Goal: Book appointment/travel/reservation

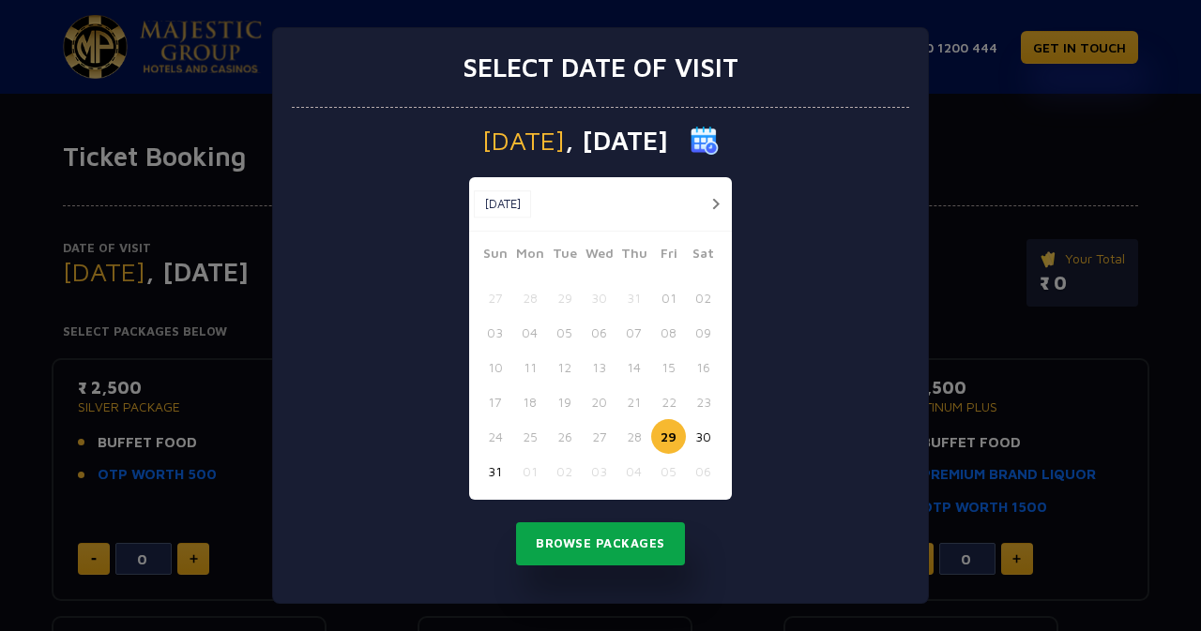
click at [627, 542] on button "Browse Packages" at bounding box center [600, 543] width 169 height 43
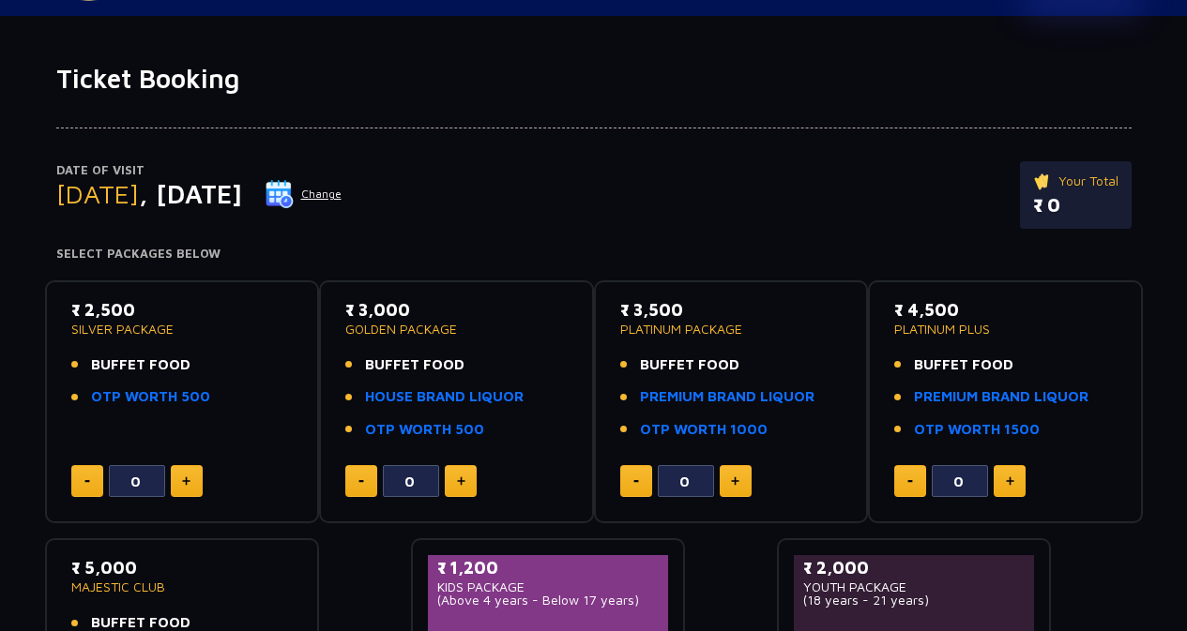
scroll to position [129, 0]
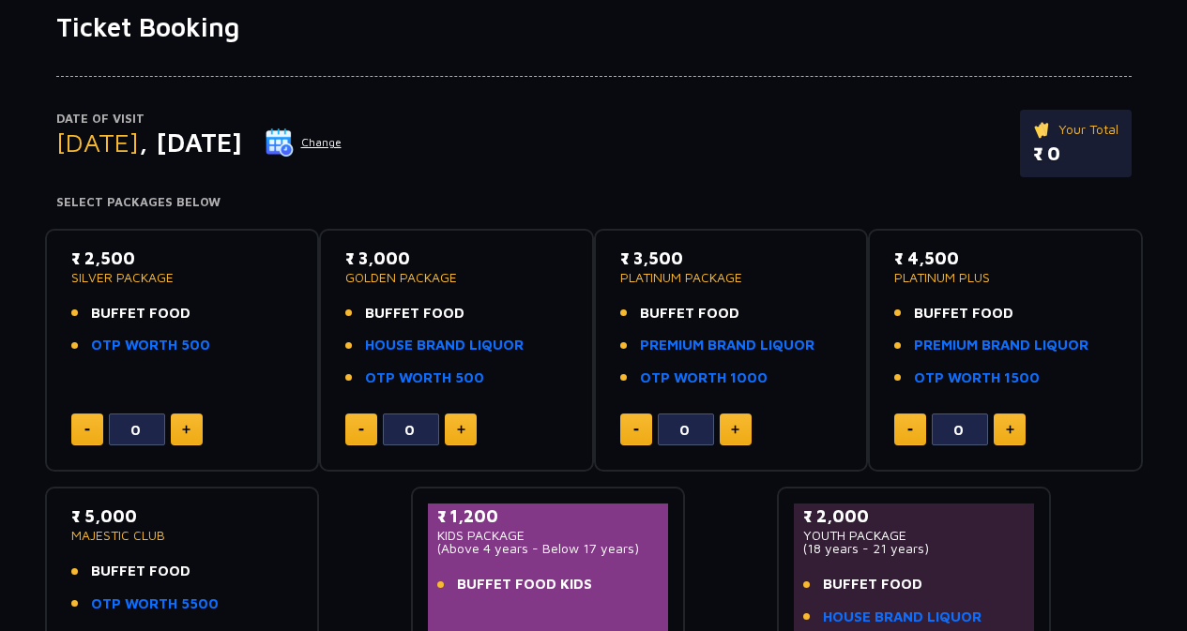
click at [200, 431] on button at bounding box center [187, 430] width 32 height 32
click at [175, 429] on button at bounding box center [187, 430] width 32 height 32
click at [196, 424] on button at bounding box center [187, 430] width 32 height 32
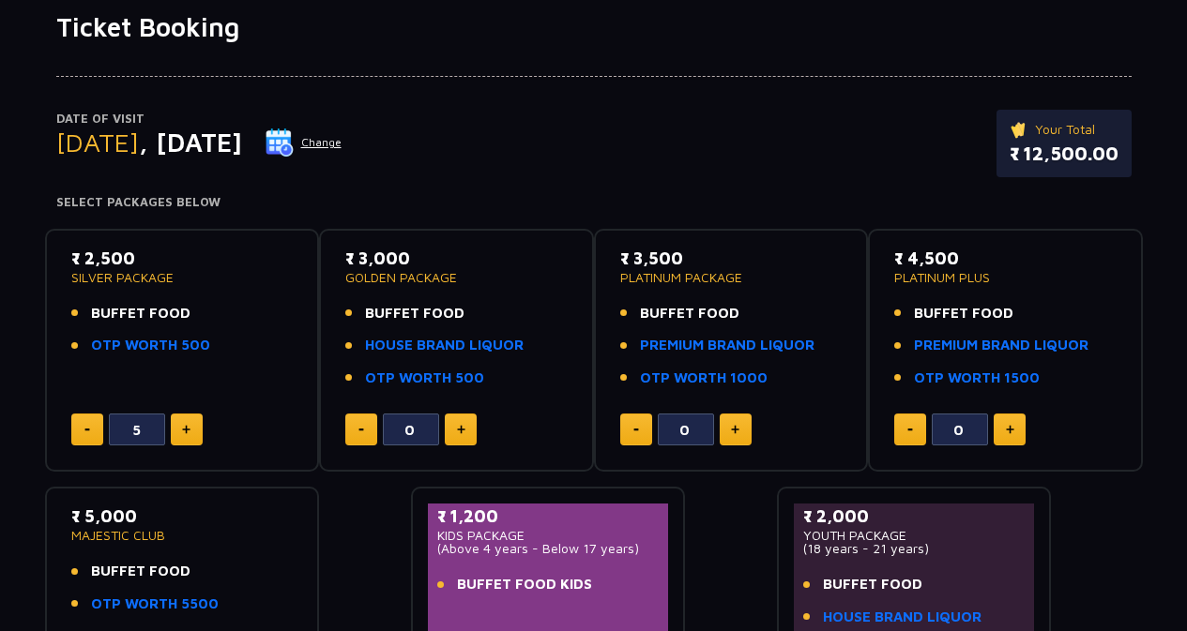
click at [83, 432] on button at bounding box center [87, 430] width 32 height 32
click at [181, 423] on button at bounding box center [187, 430] width 32 height 32
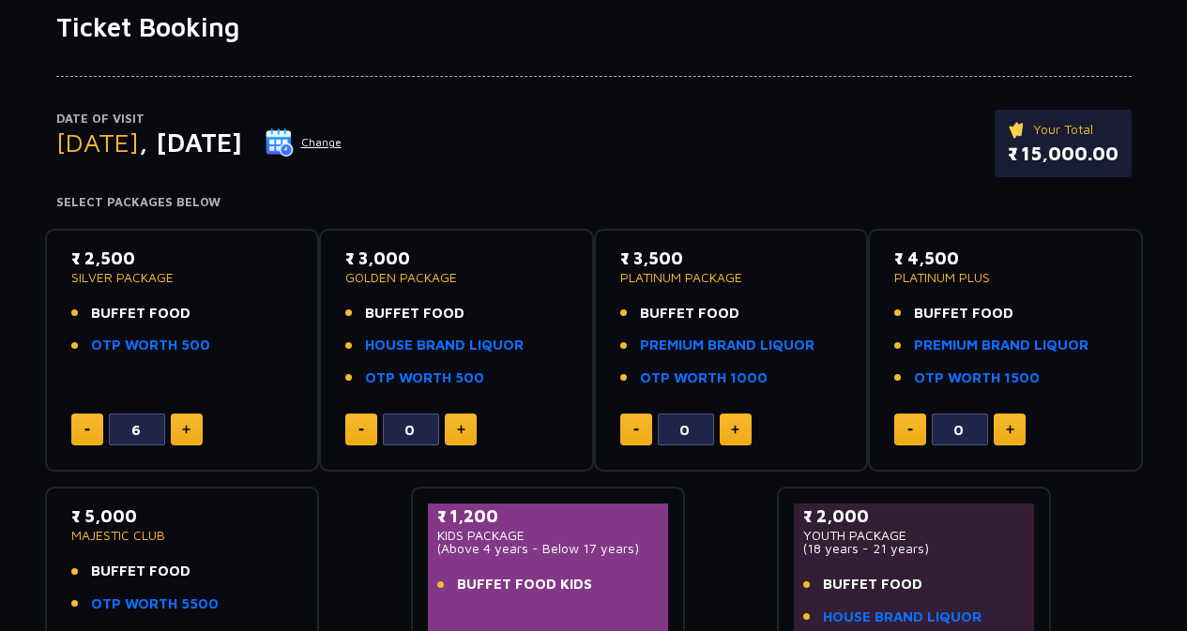
click at [181, 423] on button at bounding box center [187, 430] width 32 height 32
click at [88, 429] on img at bounding box center [87, 430] width 6 height 3
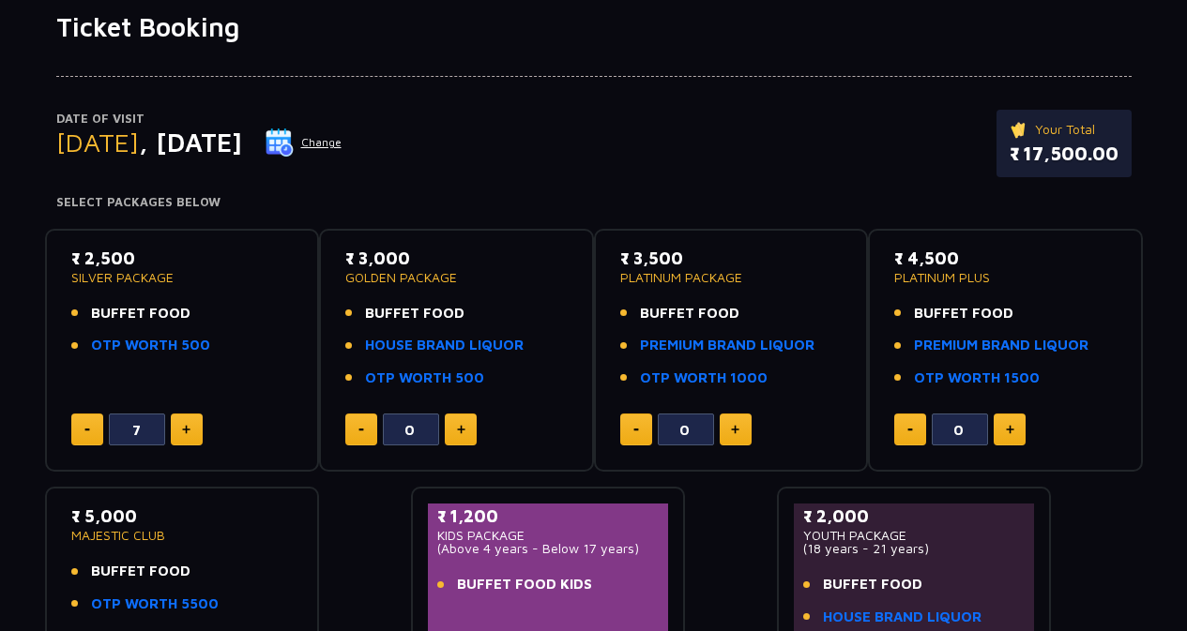
click at [88, 429] on img at bounding box center [87, 430] width 6 height 3
type input "6"
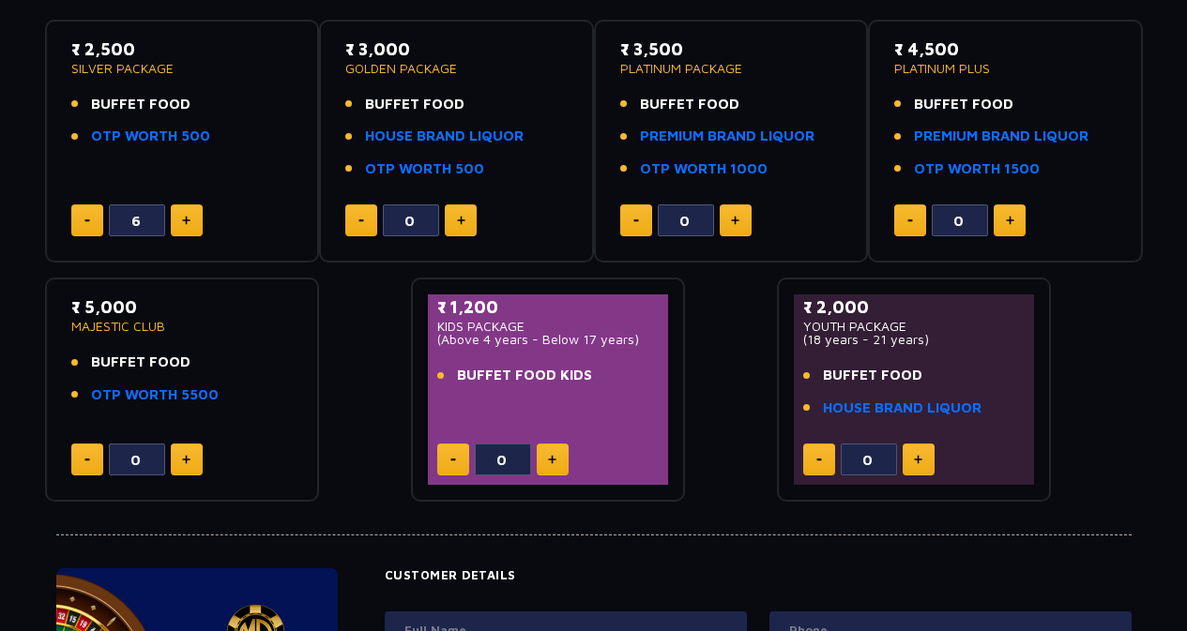
scroll to position [338, 0]
click at [199, 463] on button at bounding box center [187, 461] width 32 height 32
click at [77, 462] on button at bounding box center [87, 461] width 32 height 32
type input "0"
click at [92, 221] on button at bounding box center [87, 221] width 32 height 32
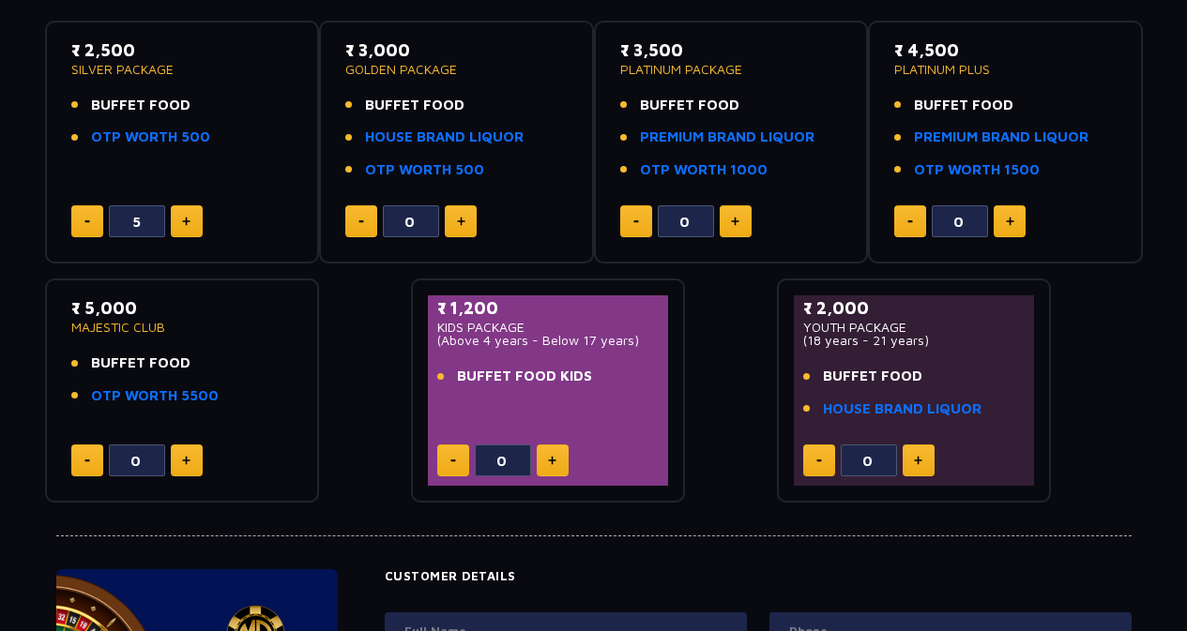
click at [92, 221] on button at bounding box center [87, 221] width 32 height 32
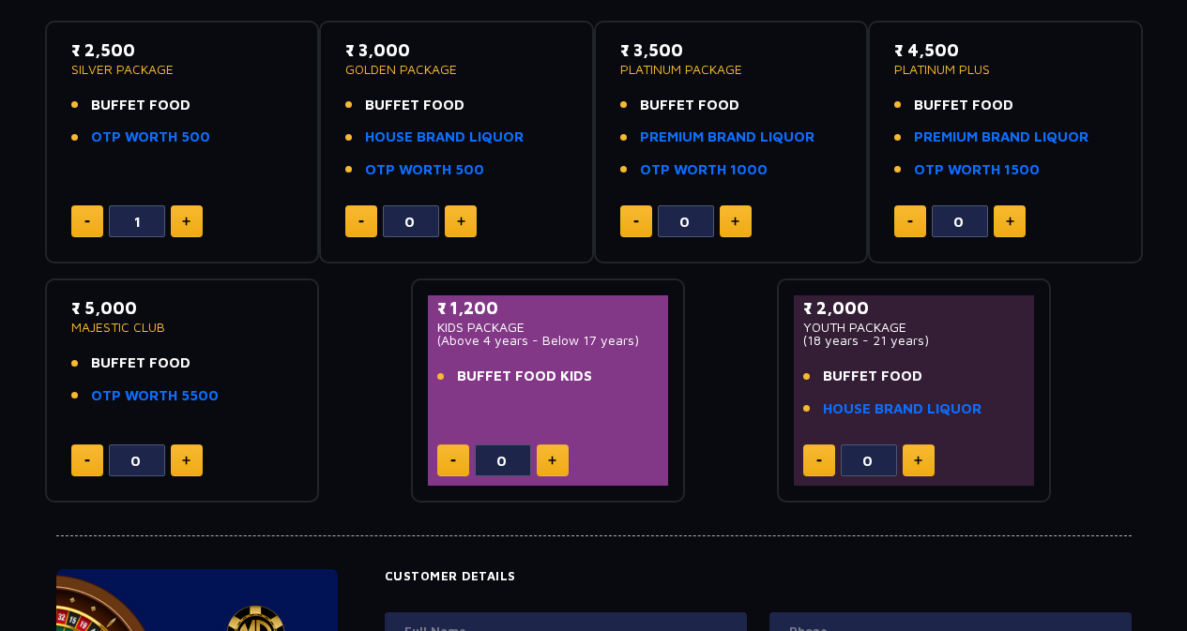
type input "0"
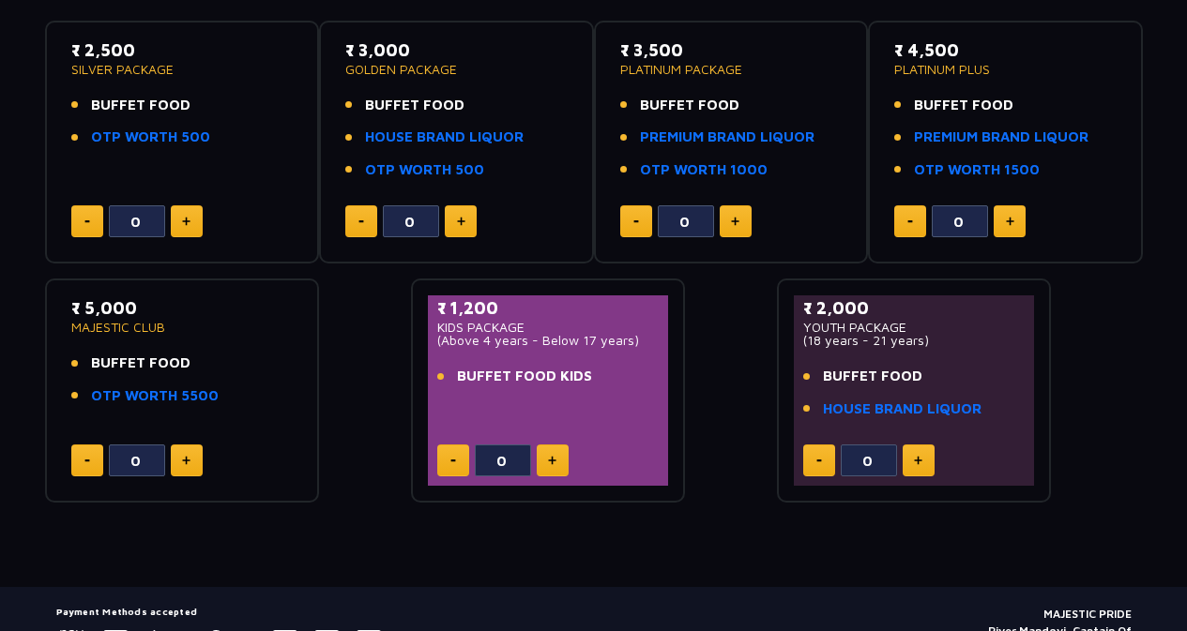
click at [182, 471] on button at bounding box center [187, 461] width 32 height 32
type input "2"
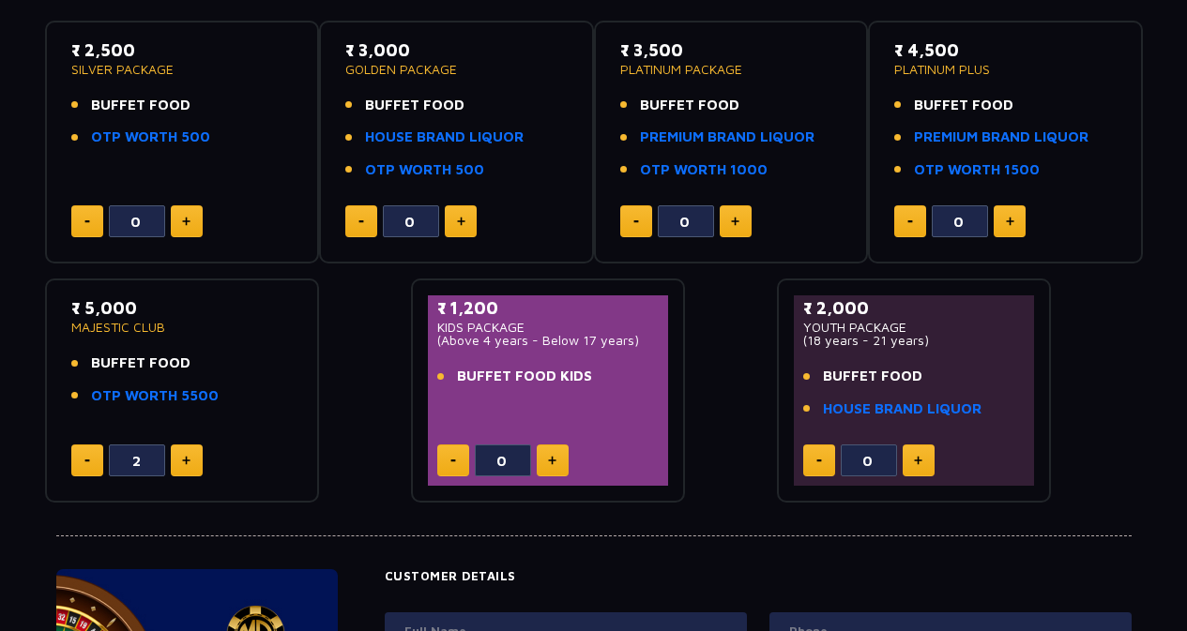
click at [191, 223] on button at bounding box center [187, 221] width 32 height 32
type input "1"
click at [467, 216] on button at bounding box center [461, 221] width 32 height 32
type input "1"
click at [749, 215] on button at bounding box center [735, 221] width 32 height 32
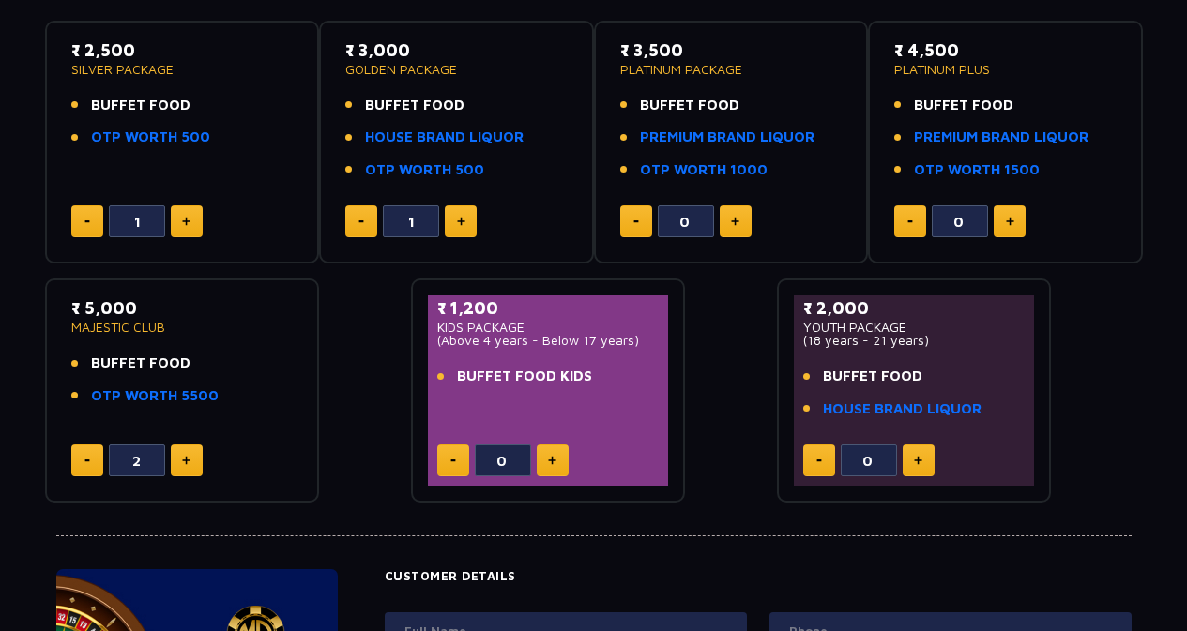
type input "1"
click at [1005, 215] on button at bounding box center [1009, 221] width 32 height 32
type input "1"
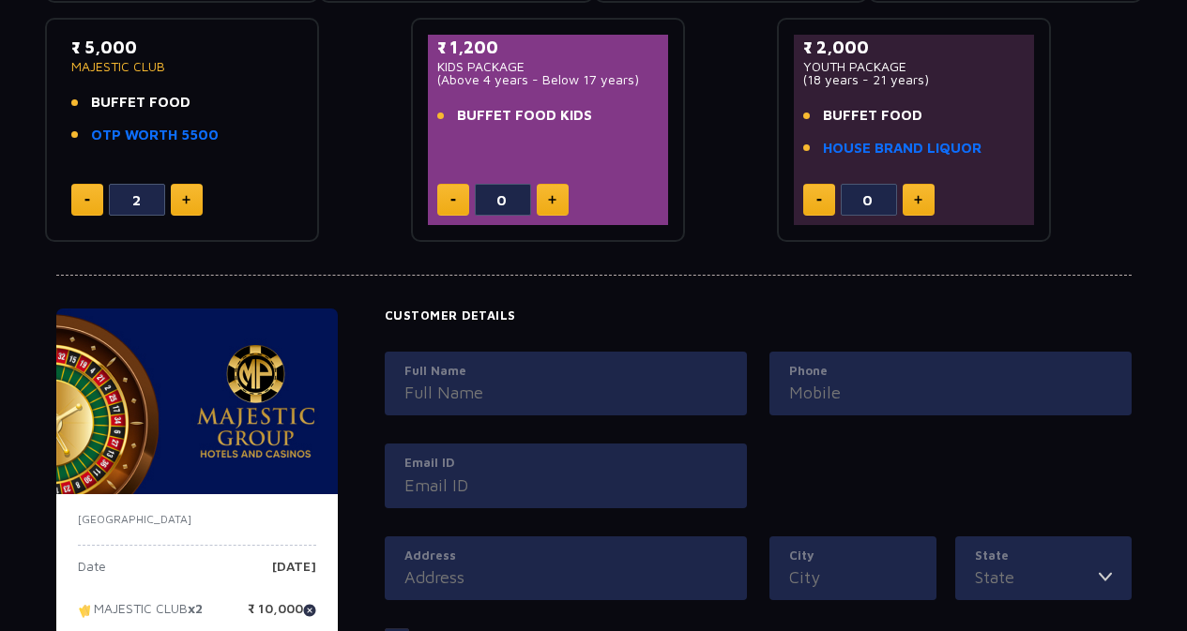
scroll to position [604, 0]
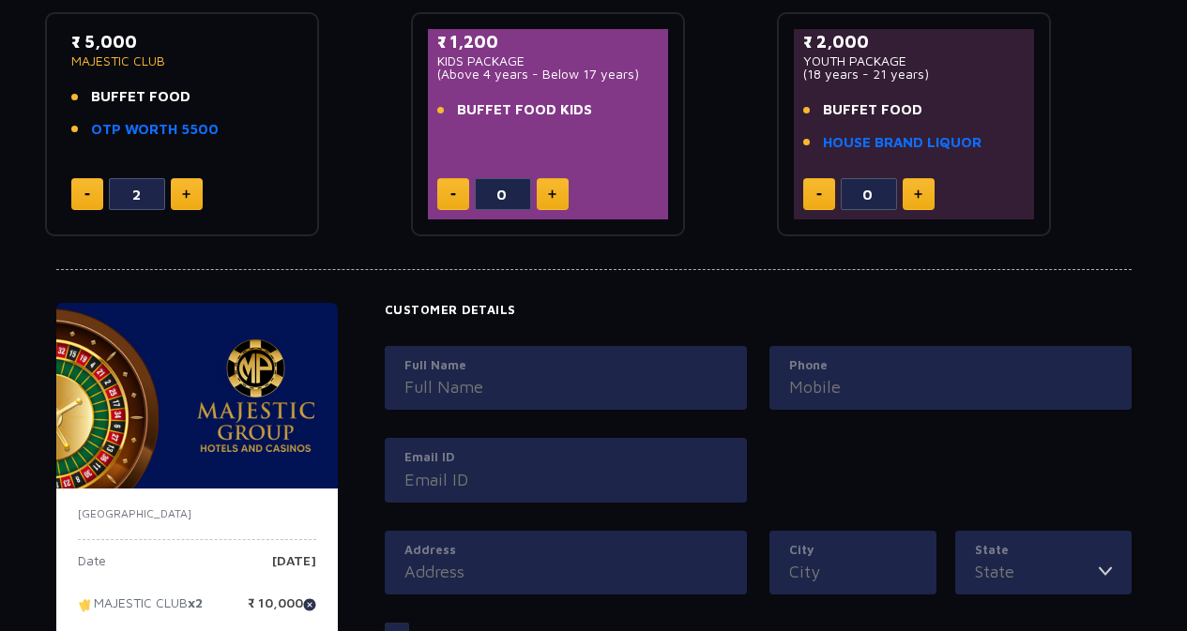
click at [484, 383] on input "Full Name" at bounding box center [565, 386] width 323 height 25
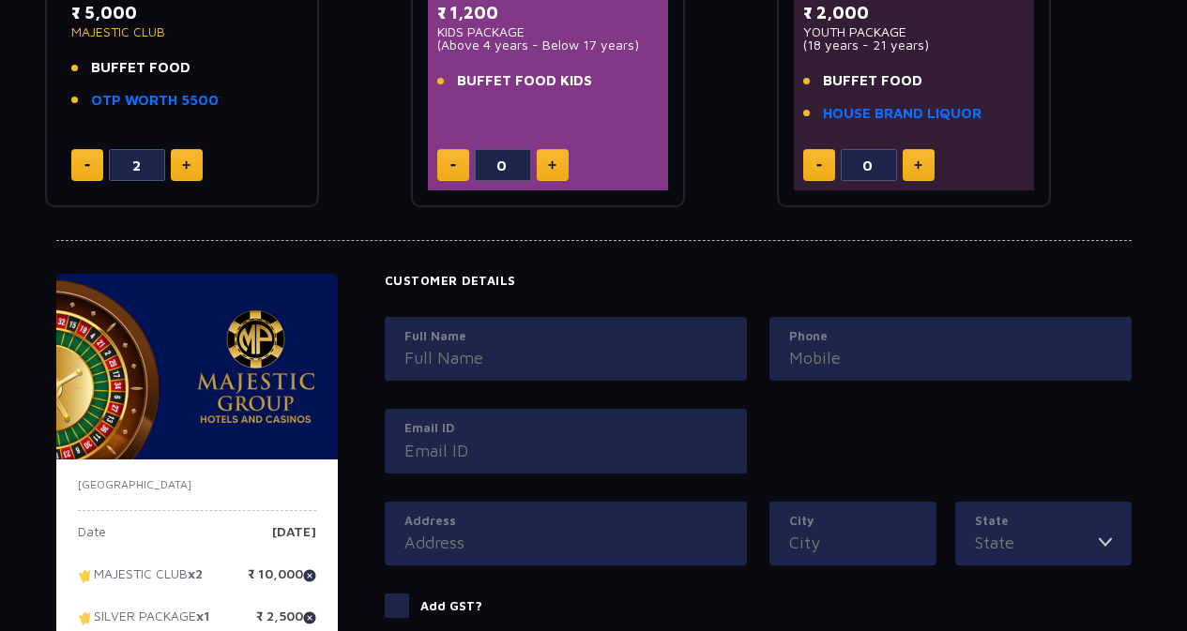
scroll to position [634, 0]
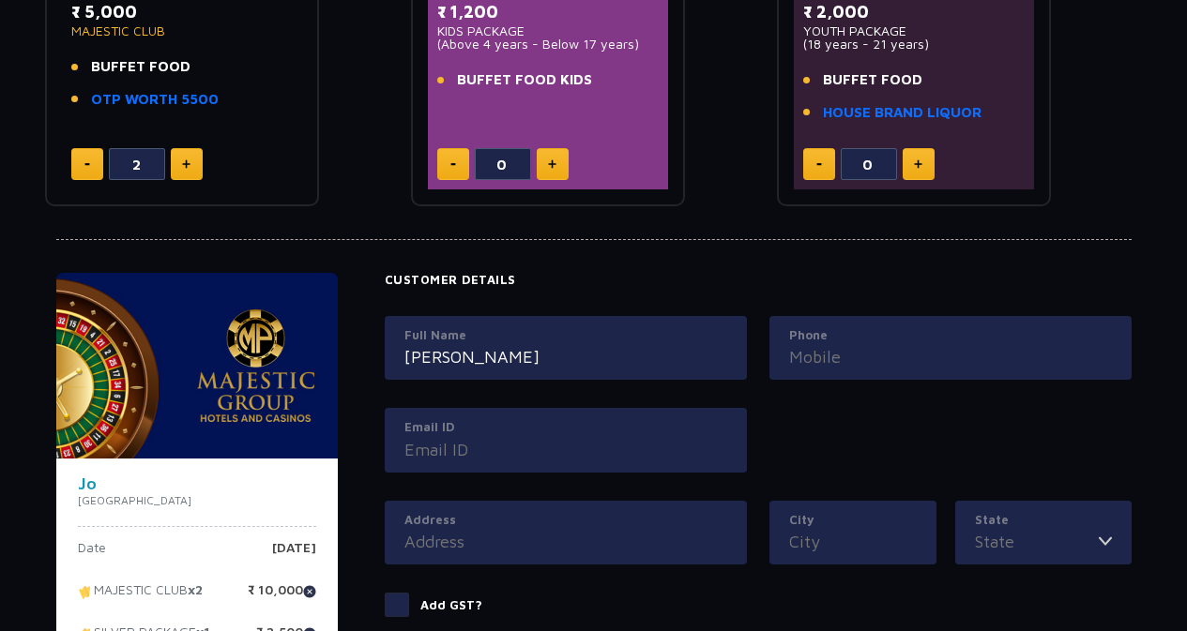
type input "J"
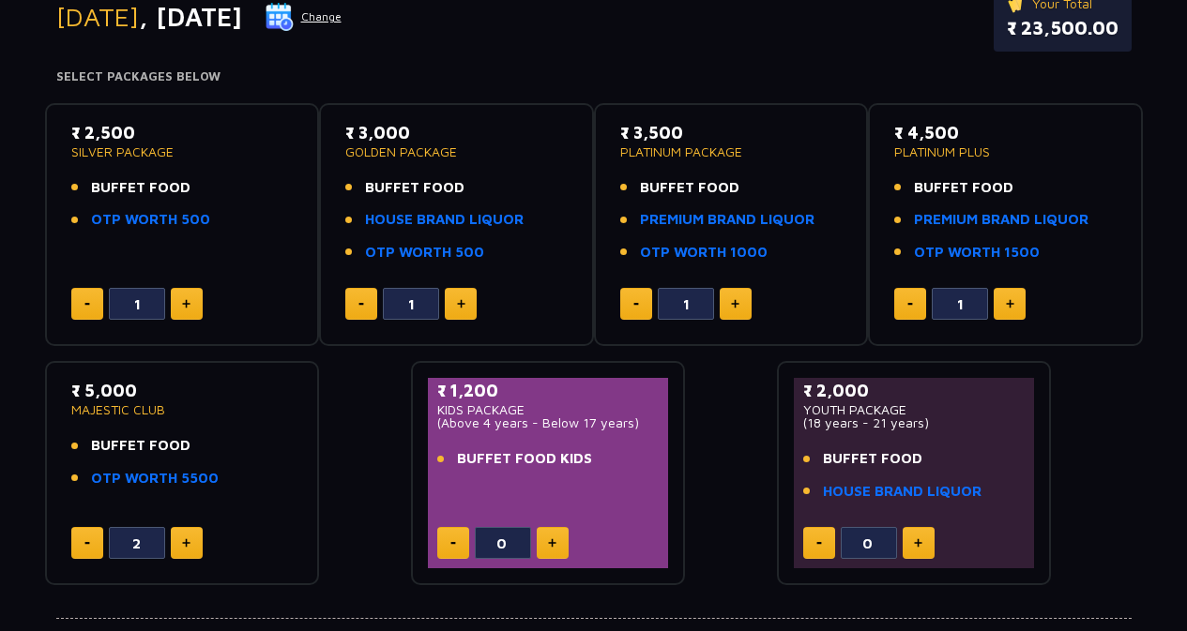
scroll to position [254, 0]
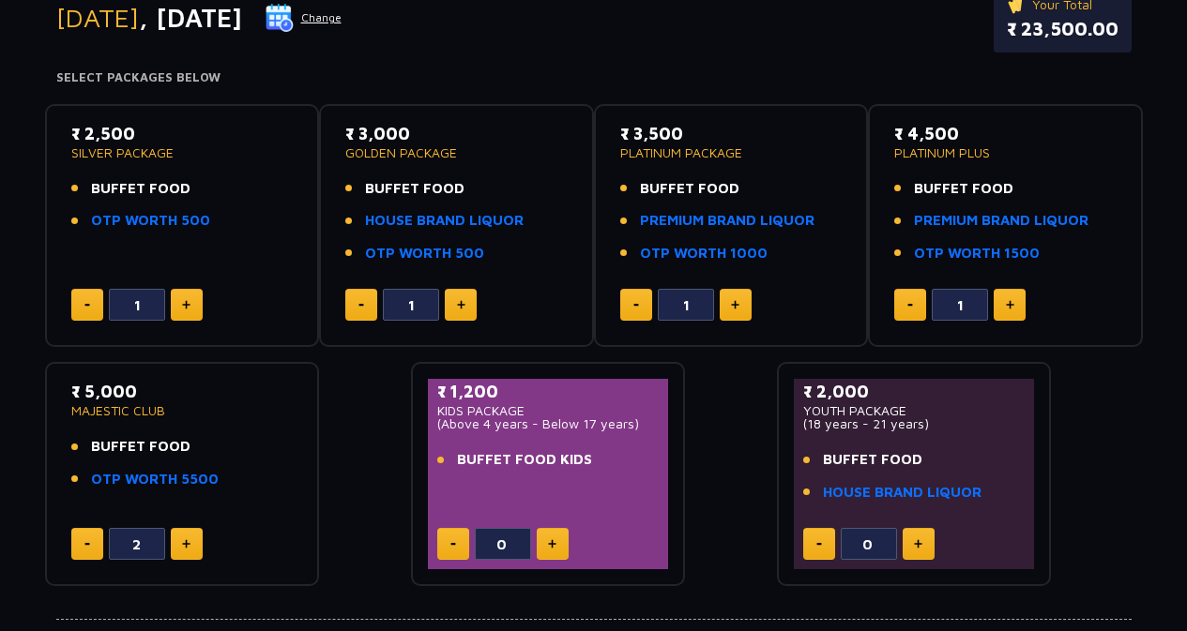
click at [472, 410] on p "KIDS PACKAGE" at bounding box center [548, 410] width 222 height 13
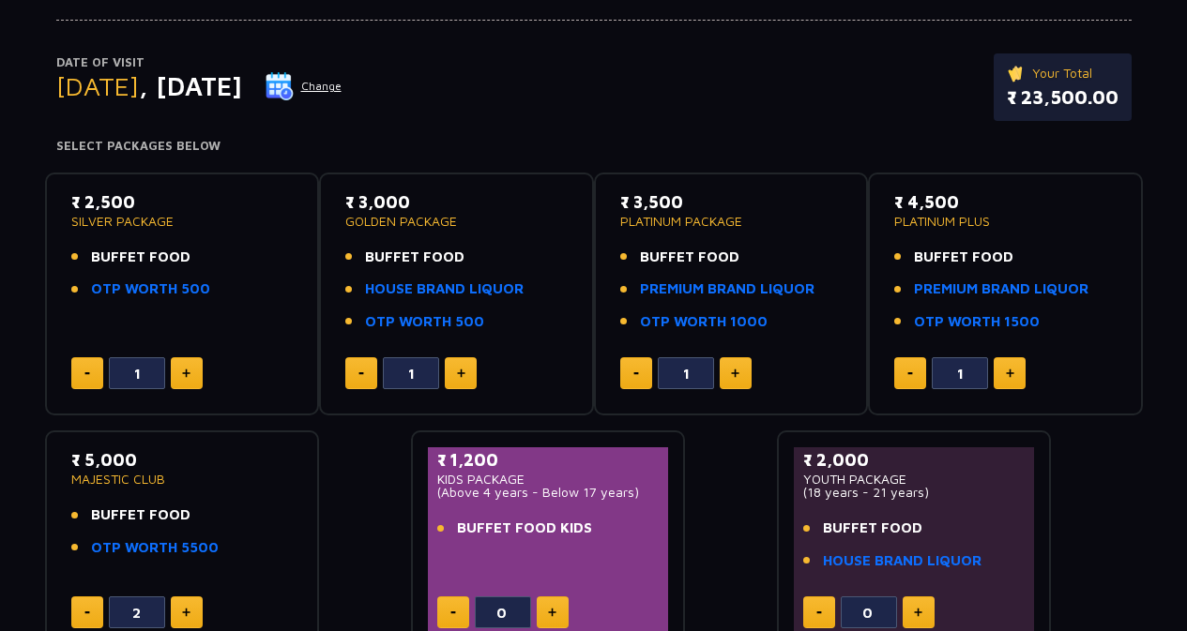
scroll to position [218, 0]
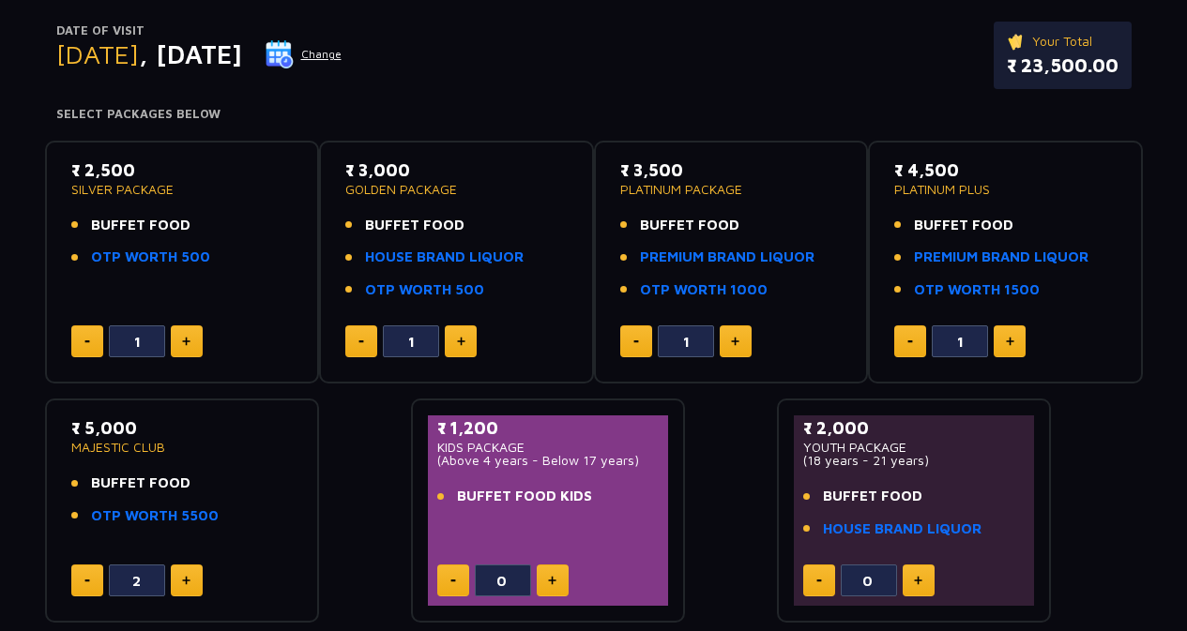
click at [641, 351] on button at bounding box center [636, 341] width 32 height 32
type input "0"
click at [907, 344] on button at bounding box center [910, 341] width 32 height 32
type input "0"
click at [451, 348] on button at bounding box center [461, 341] width 32 height 32
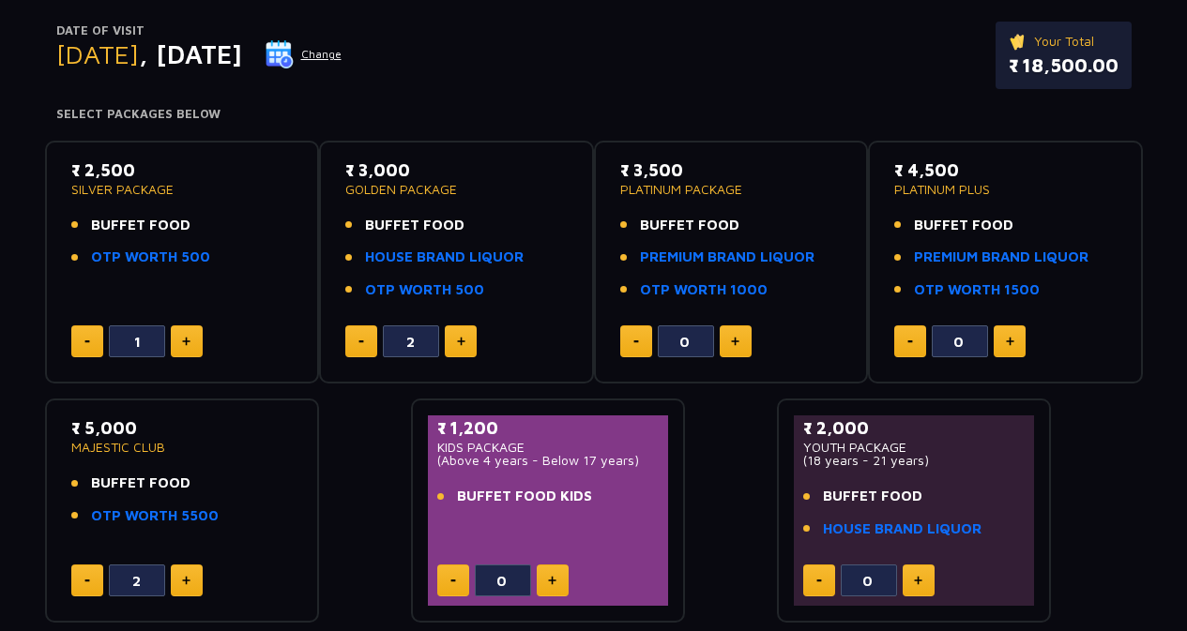
click at [371, 340] on button at bounding box center [361, 341] width 32 height 32
type input "1"
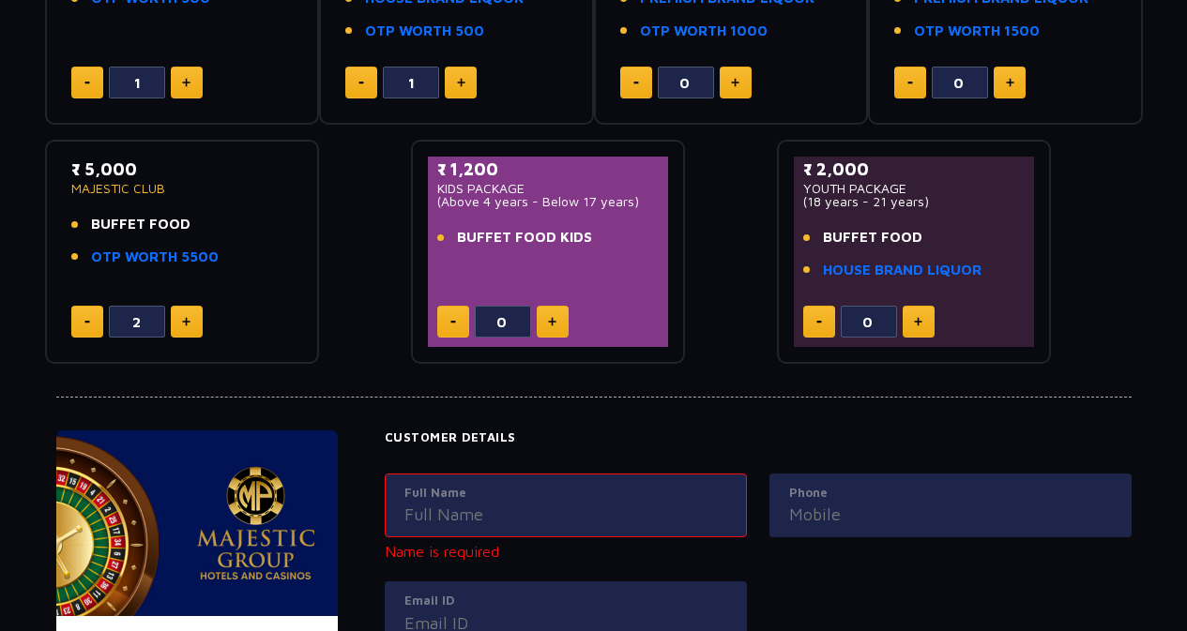
scroll to position [476, 0]
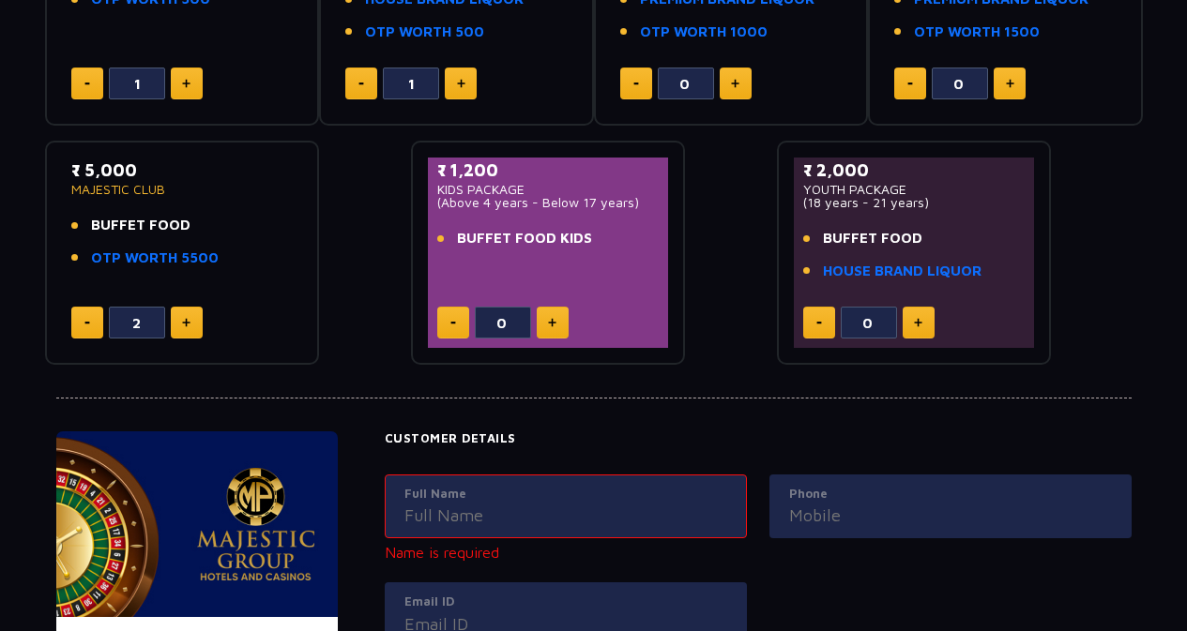
click at [438, 523] on input "Full Name" at bounding box center [565, 515] width 323 height 25
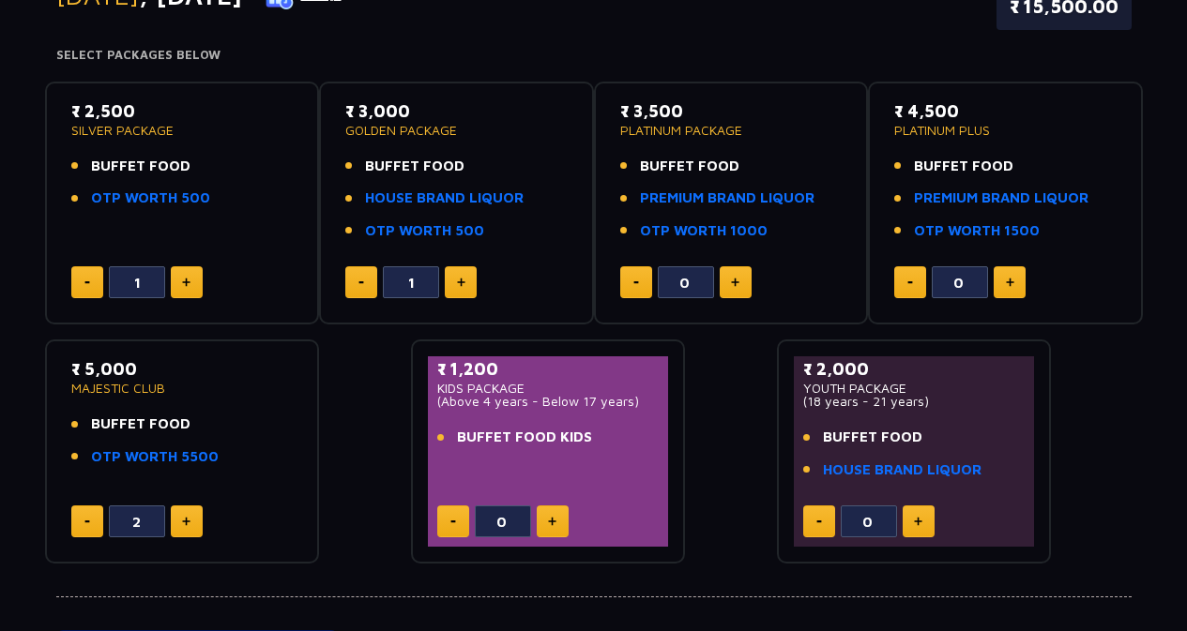
scroll to position [278, 0]
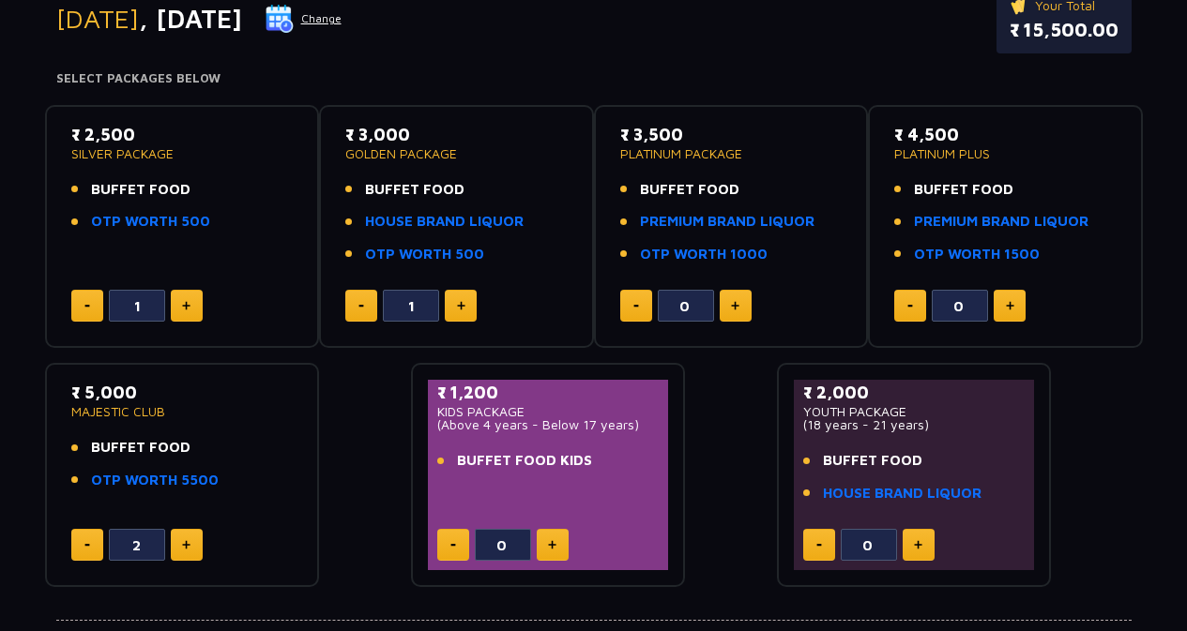
scroll to position [254, 0]
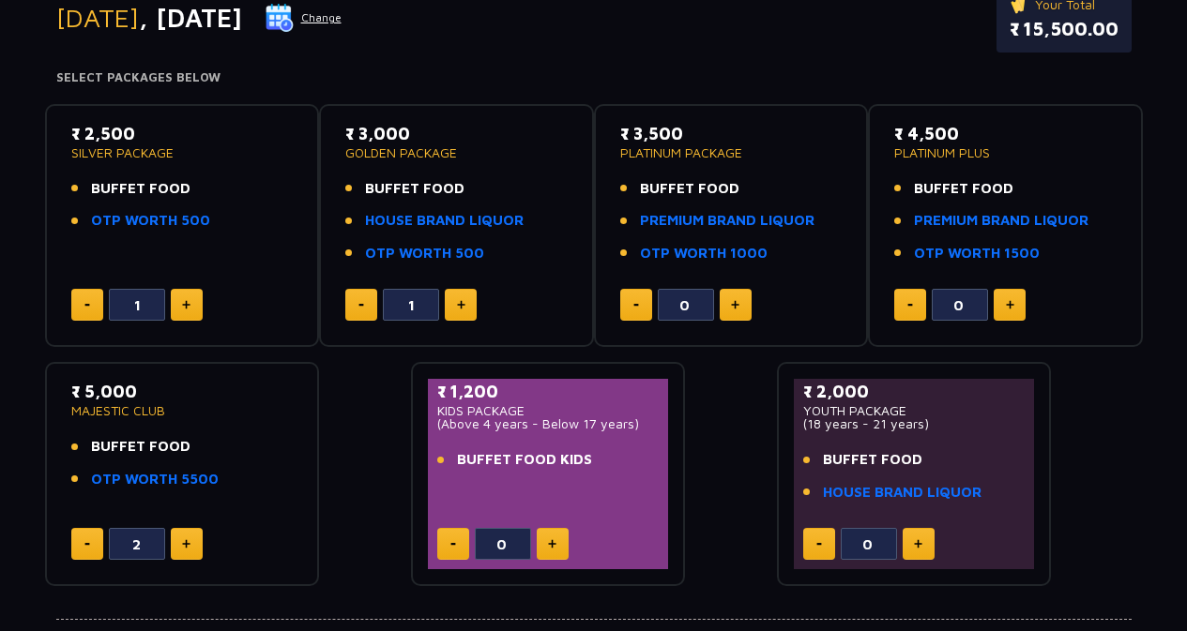
click at [77, 301] on button at bounding box center [87, 305] width 32 height 32
type input "0"
click at [92, 556] on button at bounding box center [87, 544] width 32 height 32
type input "0"
